Goal: Transaction & Acquisition: Book appointment/travel/reservation

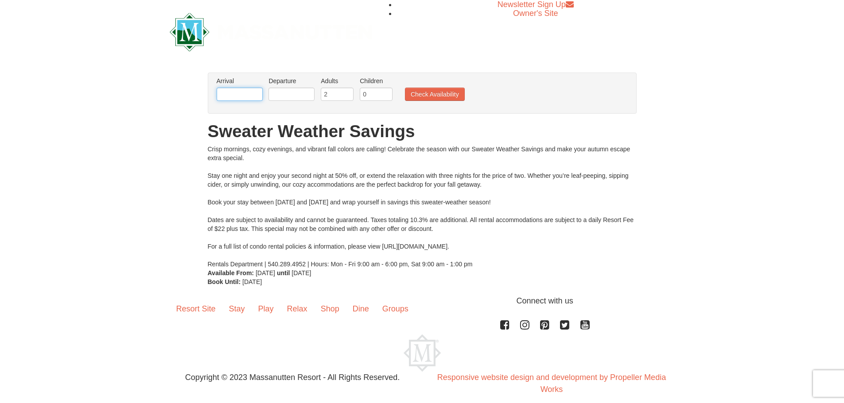
click at [250, 95] on input "text" at bounding box center [240, 94] width 46 height 13
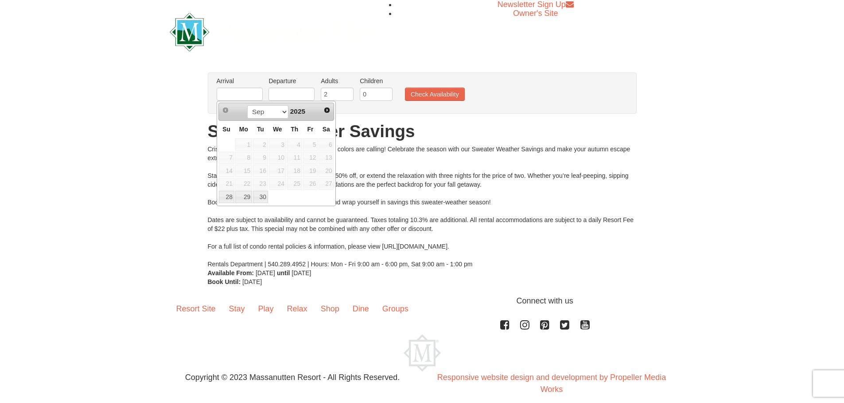
click at [325, 182] on span "27" at bounding box center [325, 184] width 15 height 12
click at [174, 81] on div "× From: To: Adults: 2 Children: 0 Change Arrival Please format dates MM/DD/YYYY…" at bounding box center [422, 180] width 844 height 232
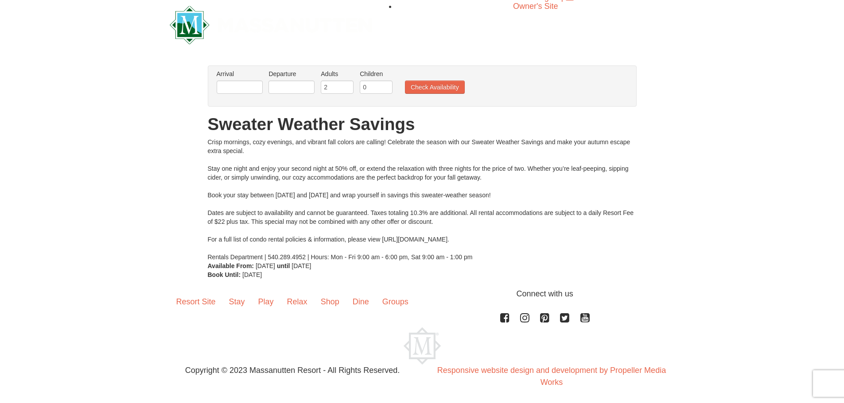
scroll to position [9, 0]
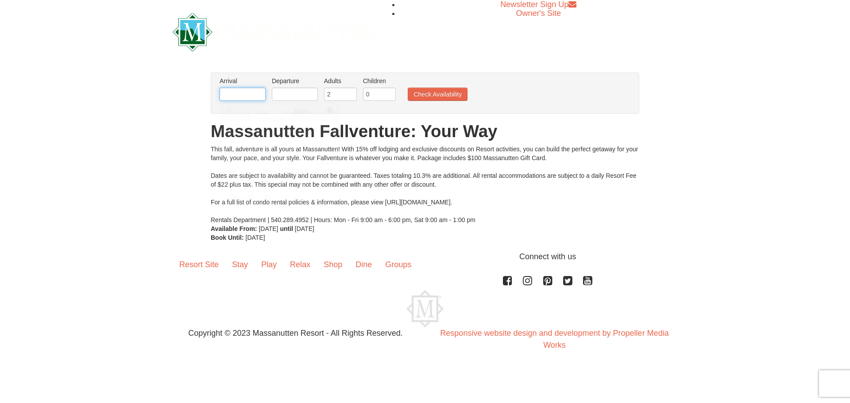
click at [248, 93] on input "text" at bounding box center [243, 94] width 46 height 13
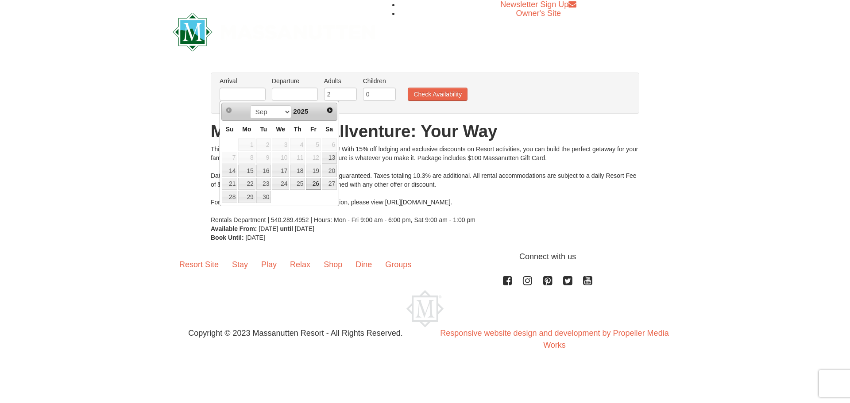
click at [316, 182] on link "26" at bounding box center [313, 184] width 15 height 12
type input "[DATE]"
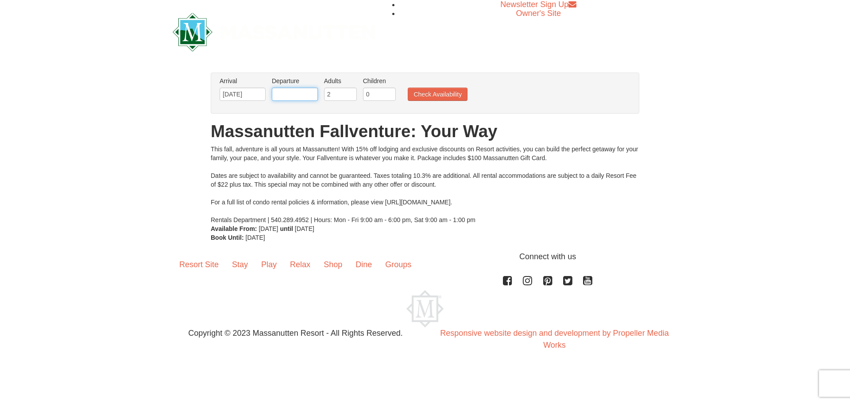
click at [296, 94] on input "text" at bounding box center [295, 94] width 46 height 13
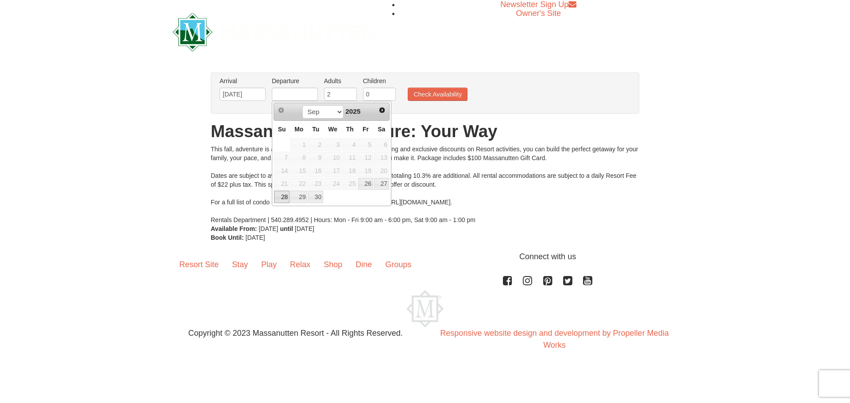
click at [286, 197] on link "28" at bounding box center [281, 197] width 15 height 12
type input "09/28/2025"
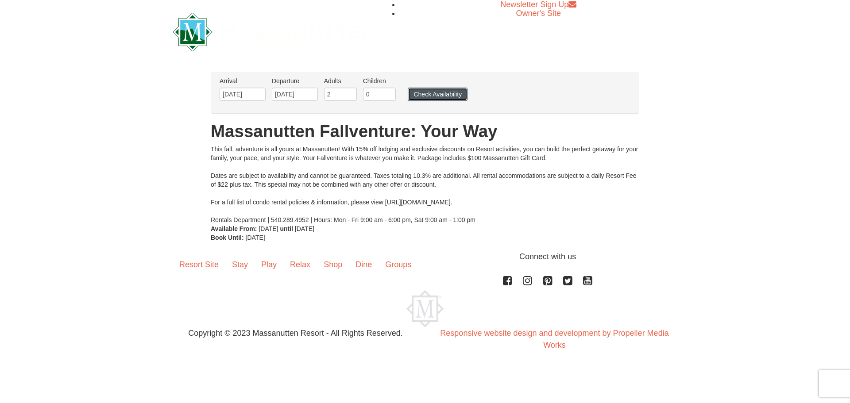
click at [448, 95] on button "Check Availability" at bounding box center [438, 94] width 60 height 13
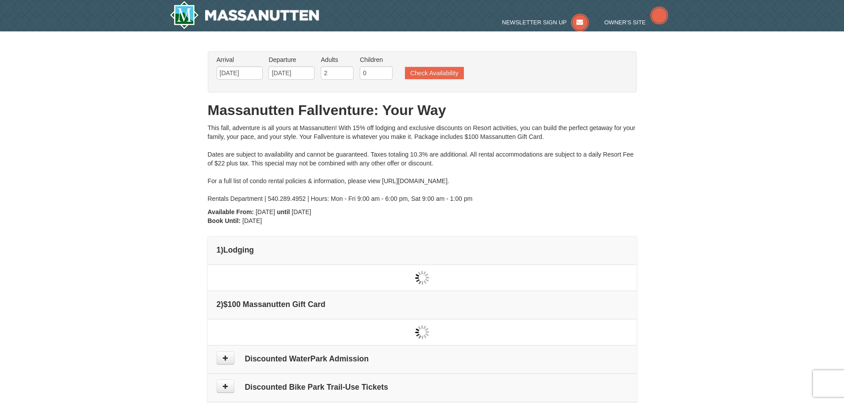
type input "[DATE]"
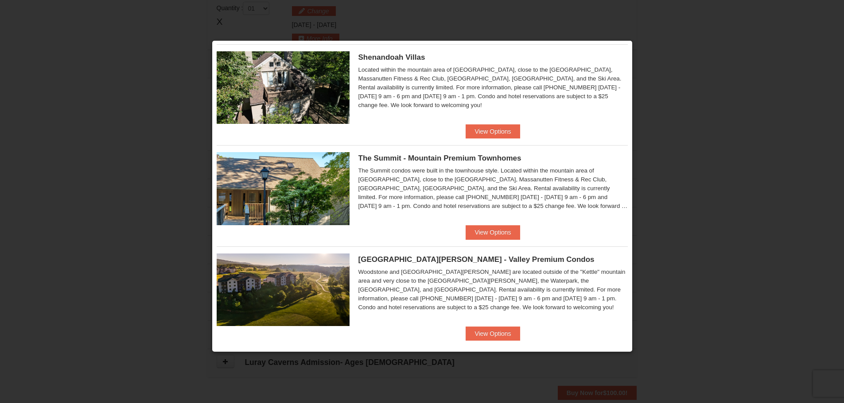
scroll to position [230, 0]
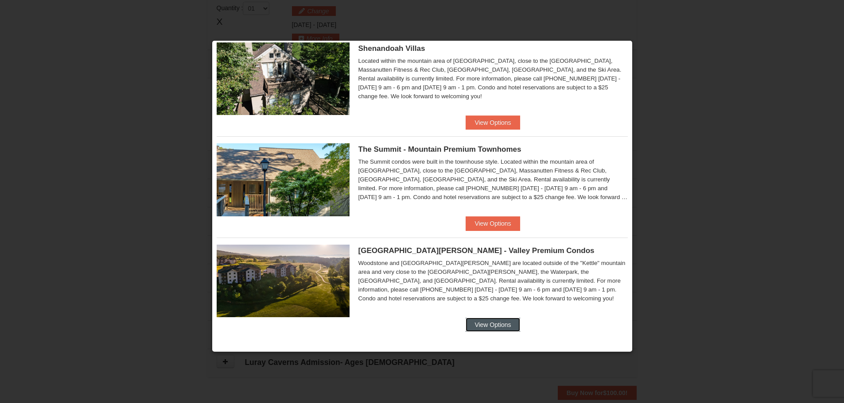
click at [493, 324] on button "View Options" at bounding box center [492, 325] width 54 height 14
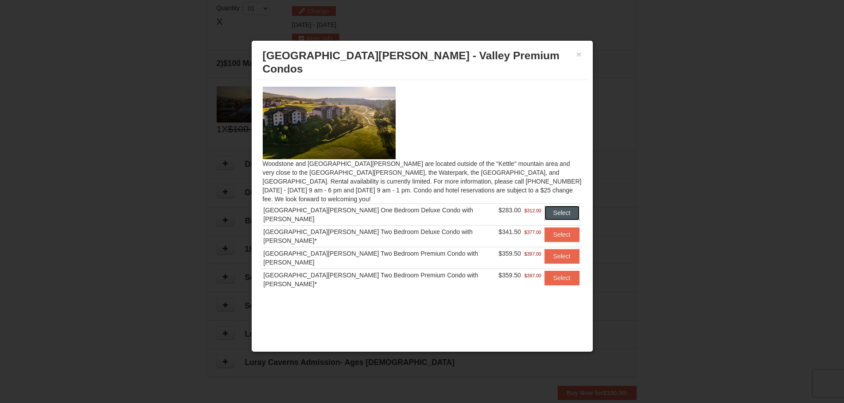
click at [556, 206] on button "Select" at bounding box center [561, 213] width 35 height 14
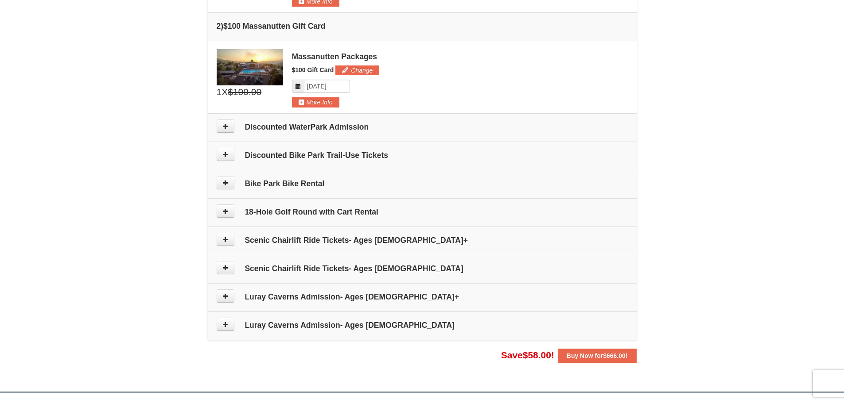
scroll to position [404, 0]
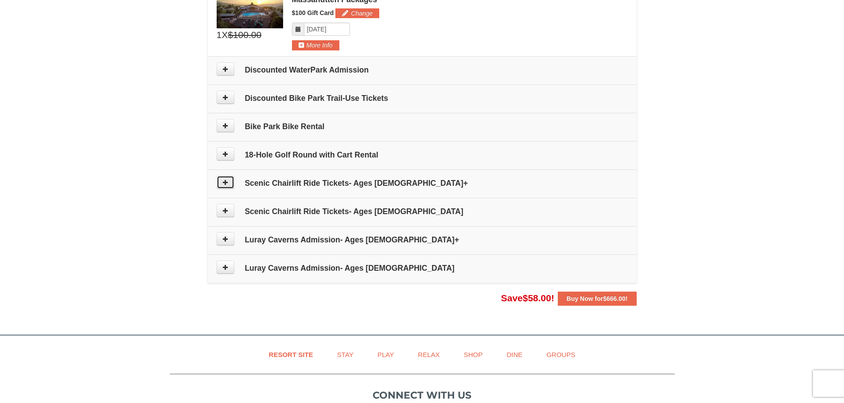
click at [221, 179] on button at bounding box center [226, 182] width 18 height 13
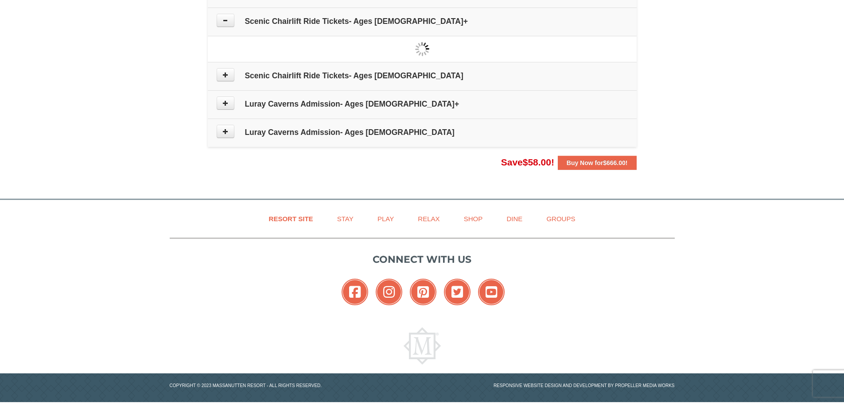
scroll to position [573, 0]
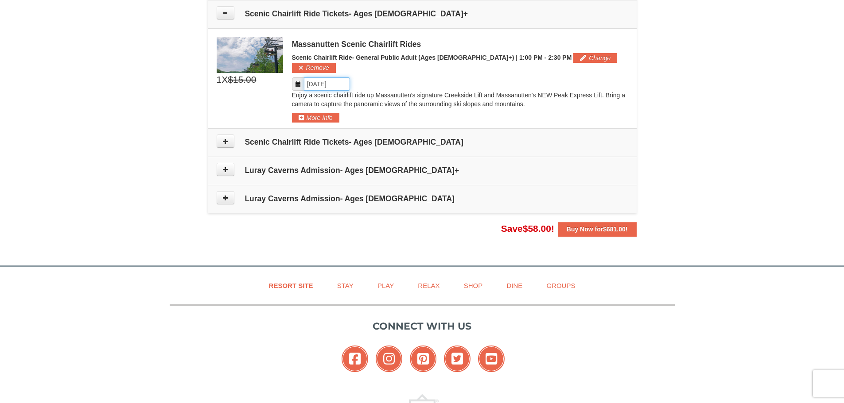
click at [339, 77] on input "Please format dates MM/DD/YYYY" at bounding box center [327, 83] width 46 height 13
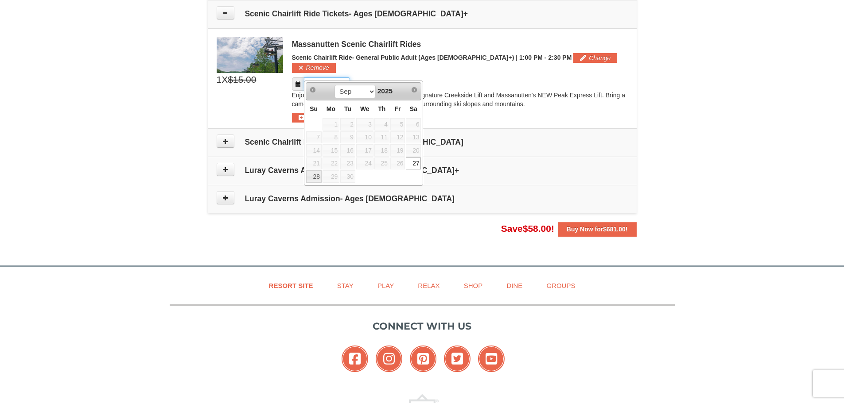
click at [339, 77] on input "Please format dates MM/DD/YYYY" at bounding box center [327, 83] width 46 height 13
click at [364, 77] on div "Please format dates MM/DD/YYYY" at bounding box center [460, 83] width 336 height 13
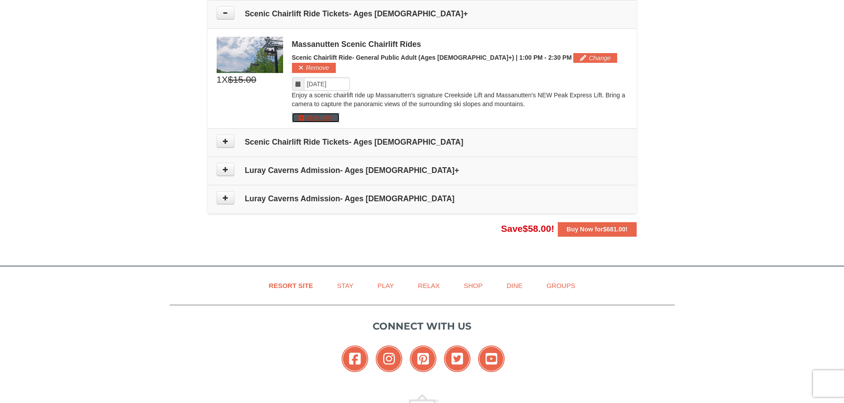
click at [322, 113] on button "More Info" at bounding box center [315, 118] width 47 height 10
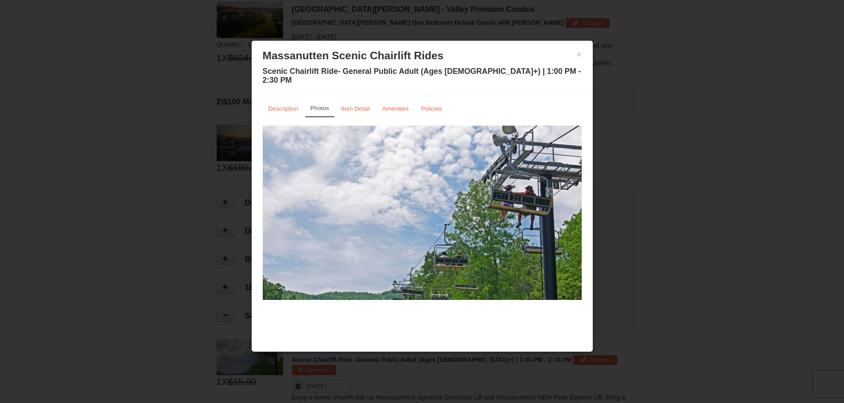
scroll to position [240, 0]
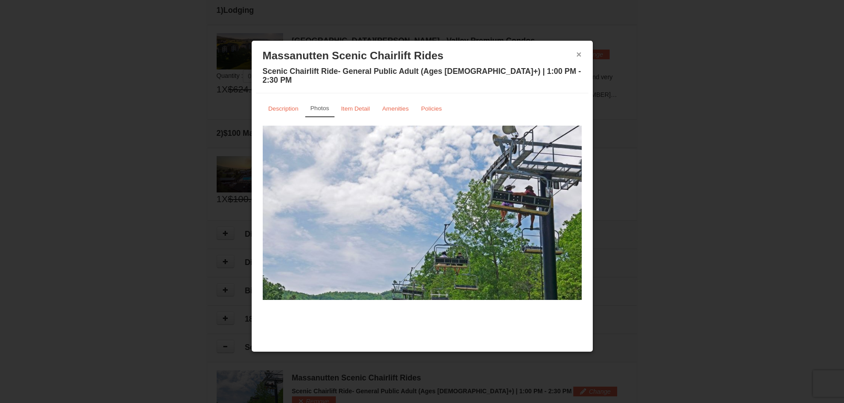
click at [579, 54] on button "×" at bounding box center [578, 54] width 5 height 9
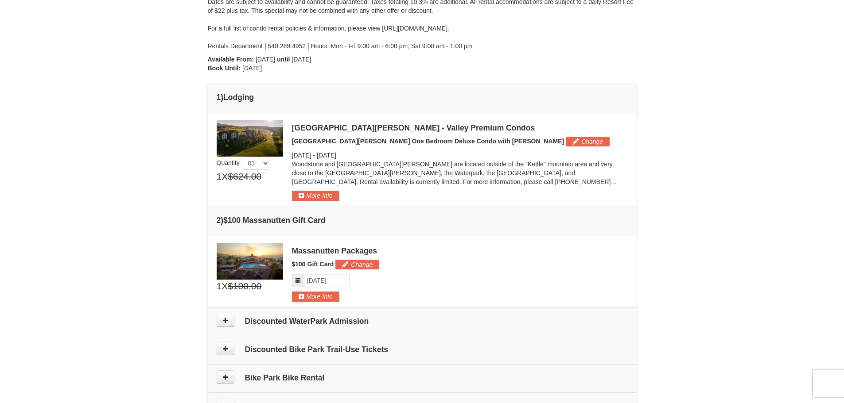
scroll to position [151, 0]
